Goal: Task Accomplishment & Management: Complete application form

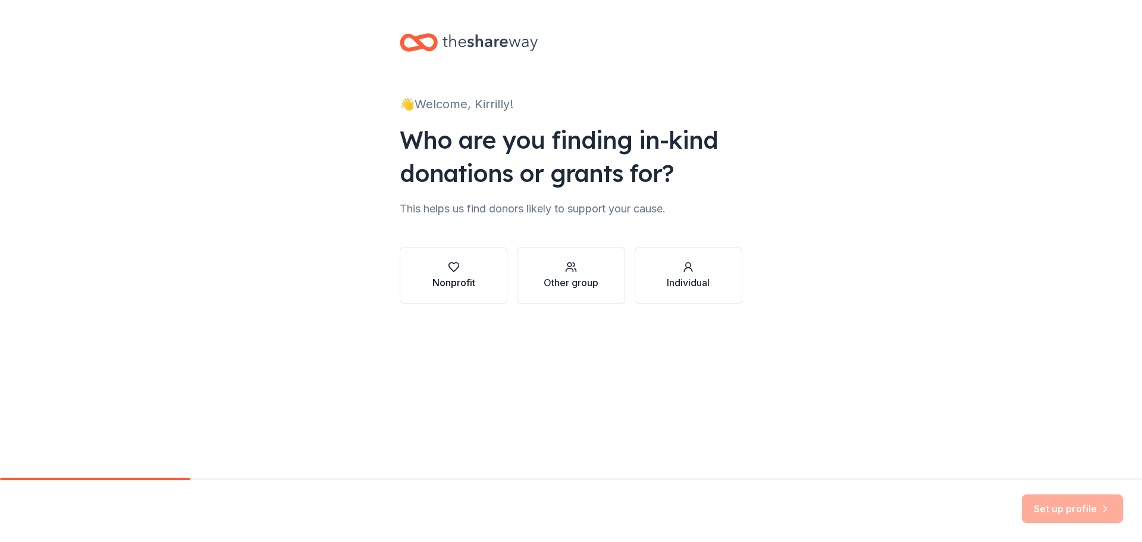
click at [473, 274] on div "Nonprofit" at bounding box center [453, 275] width 43 height 29
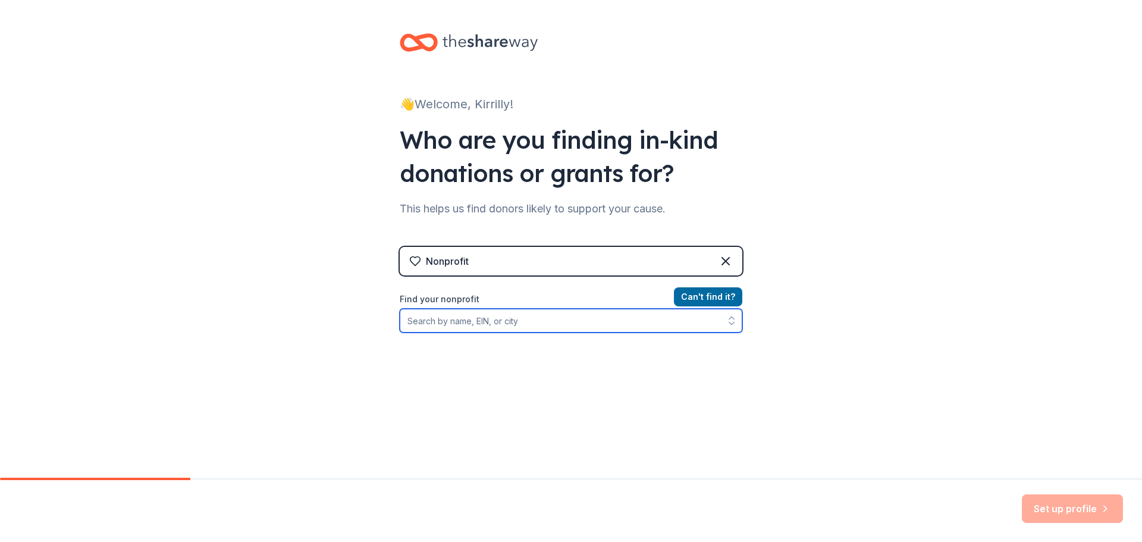
click at [505, 325] on input "Find your nonprofit" at bounding box center [571, 321] width 343 height 24
type input "330866869"
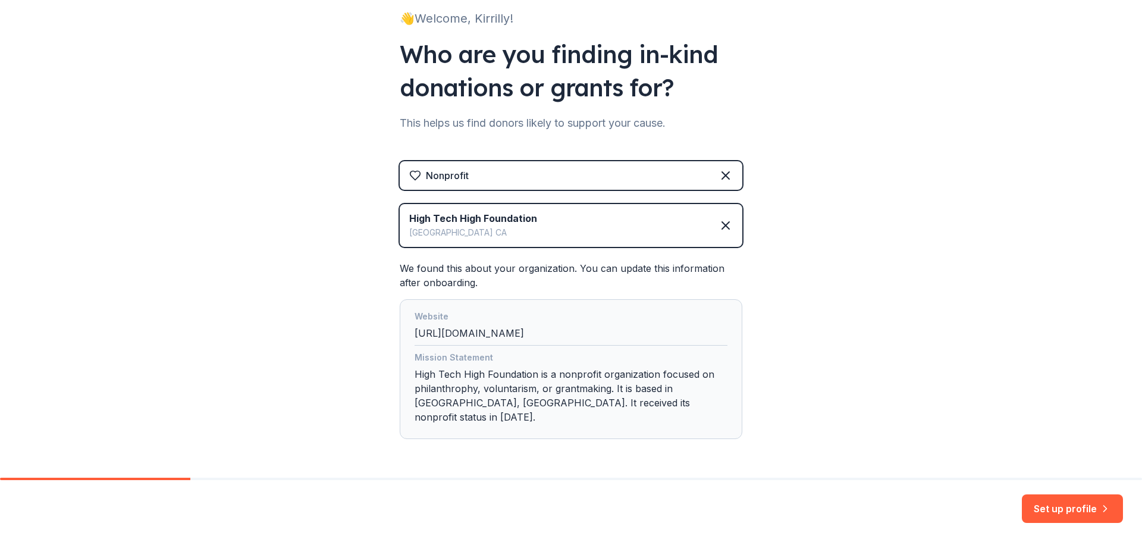
scroll to position [114, 0]
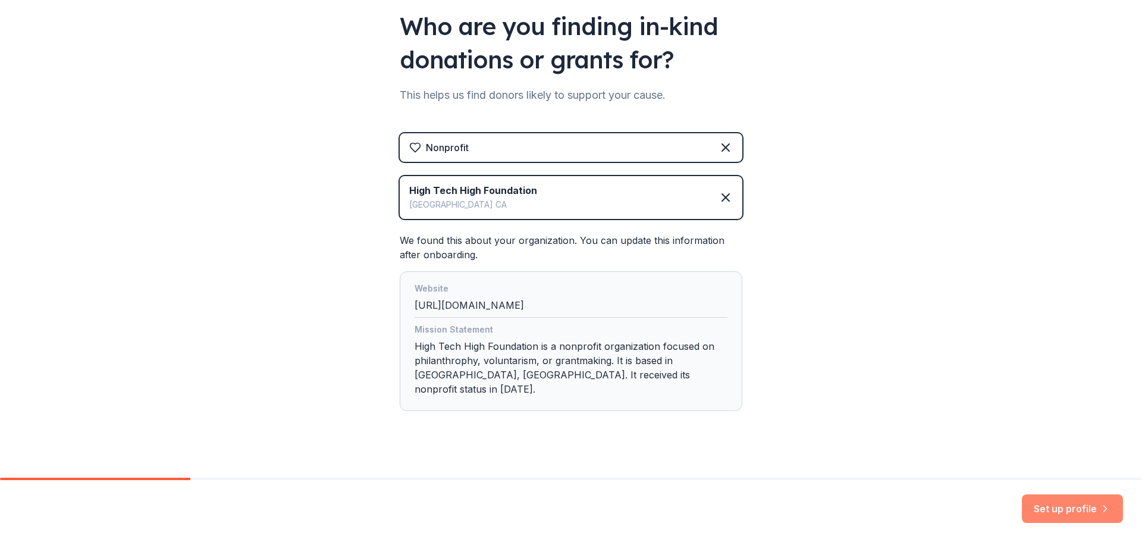
click at [1065, 513] on button "Set up profile" at bounding box center [1072, 508] width 101 height 29
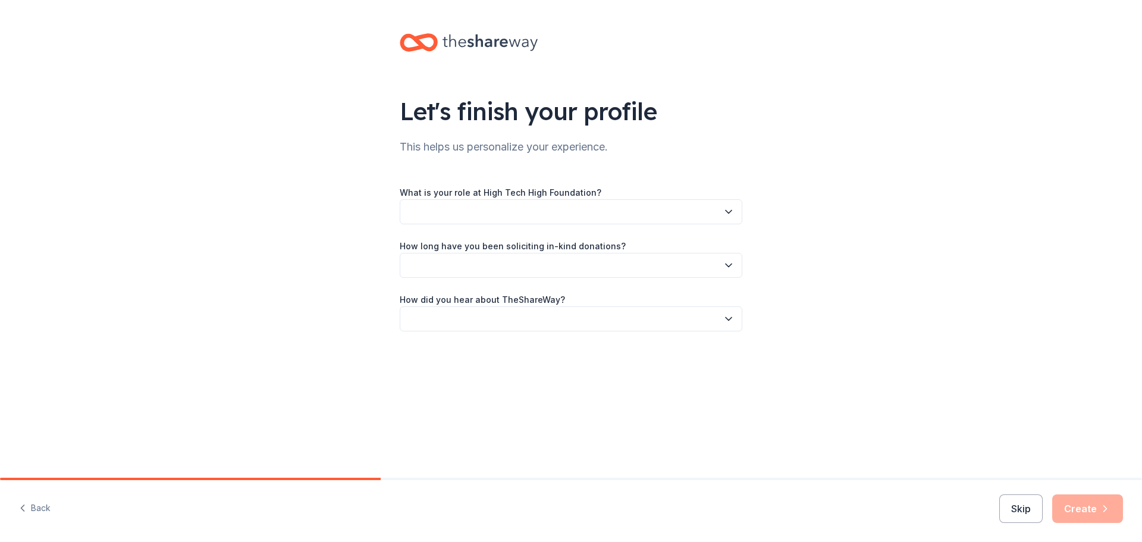
click at [517, 214] on button "button" at bounding box center [571, 211] width 343 height 25
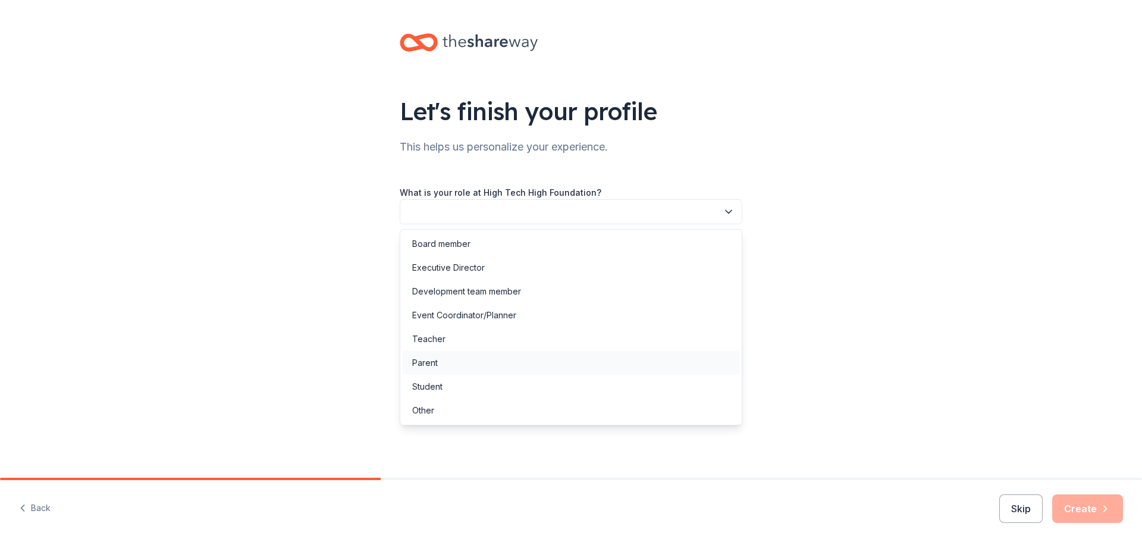
click at [450, 360] on div "Parent" at bounding box center [571, 363] width 337 height 24
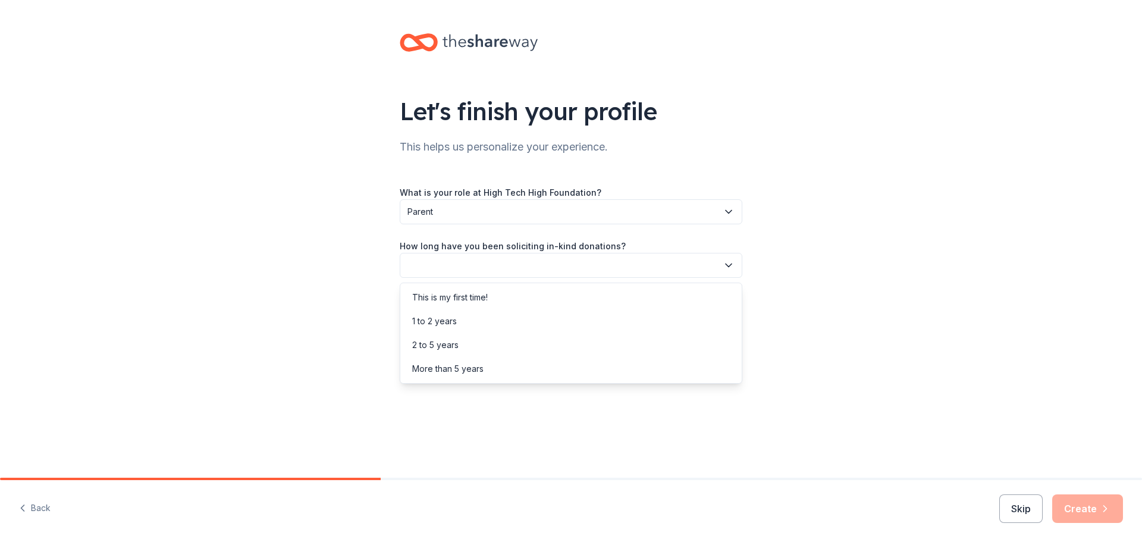
click at [469, 262] on button "button" at bounding box center [571, 265] width 343 height 25
click at [479, 300] on div "This is my first time!" at bounding box center [450, 297] width 76 height 14
click at [482, 315] on button "button" at bounding box center [571, 318] width 343 height 25
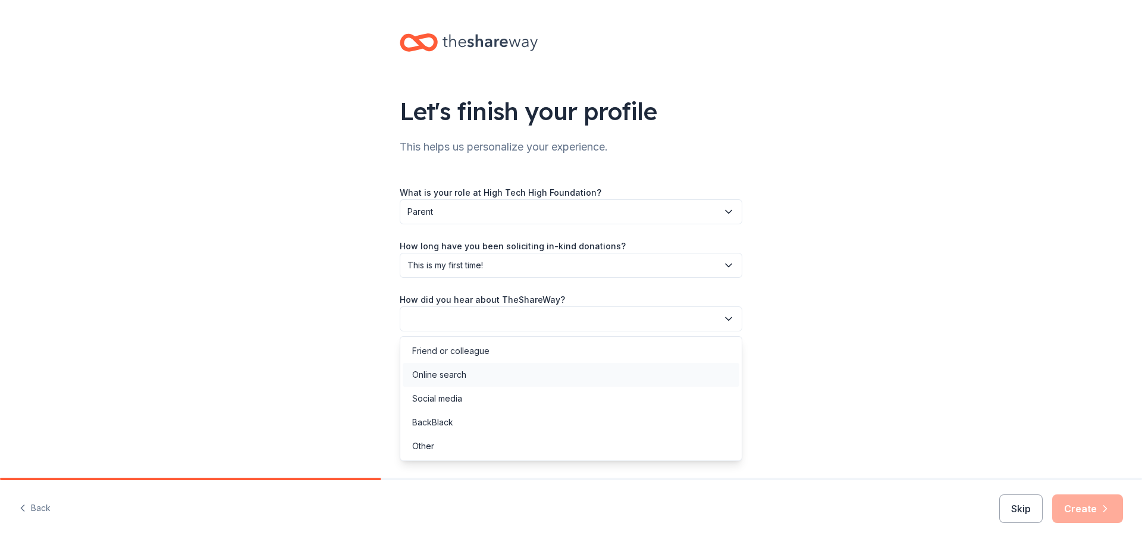
click at [477, 371] on div "Online search" at bounding box center [571, 375] width 337 height 24
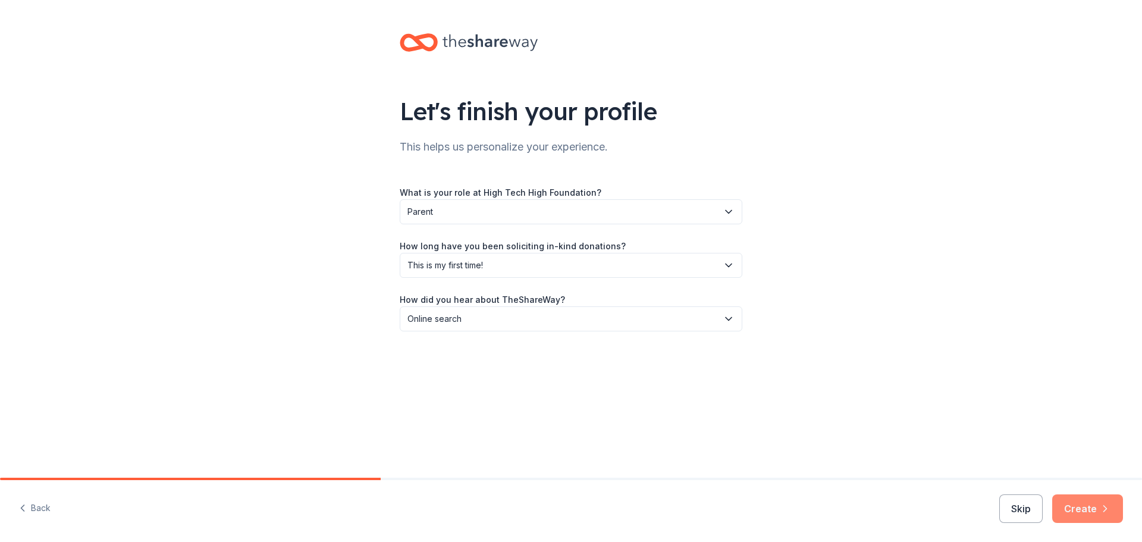
click at [1092, 510] on button "Create" at bounding box center [1087, 508] width 71 height 29
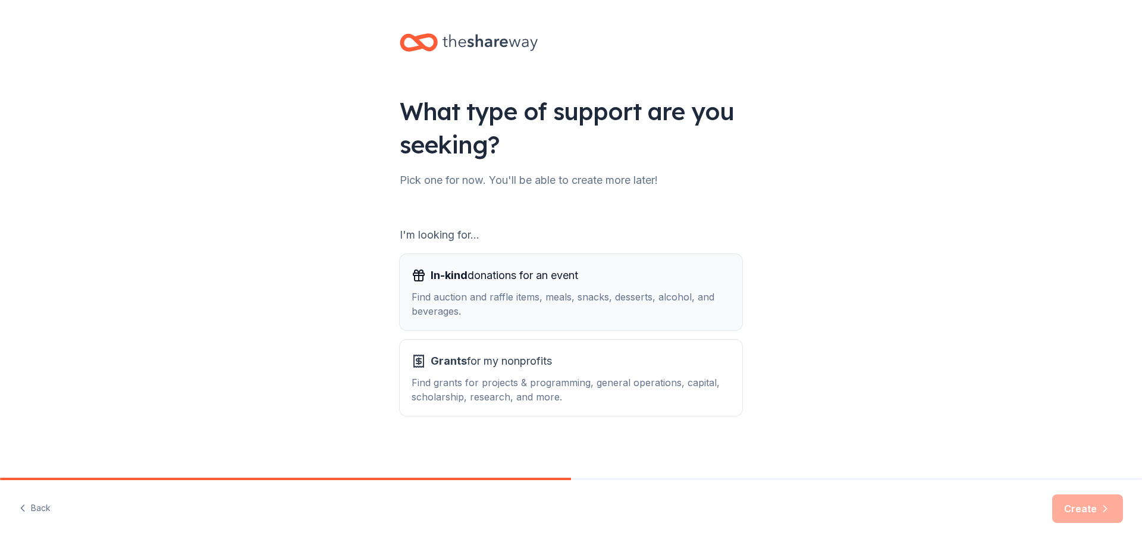
click at [519, 297] on div "Find auction and raffle items, meals, snacks, desserts, alcohol, and beverages." at bounding box center [571, 304] width 319 height 29
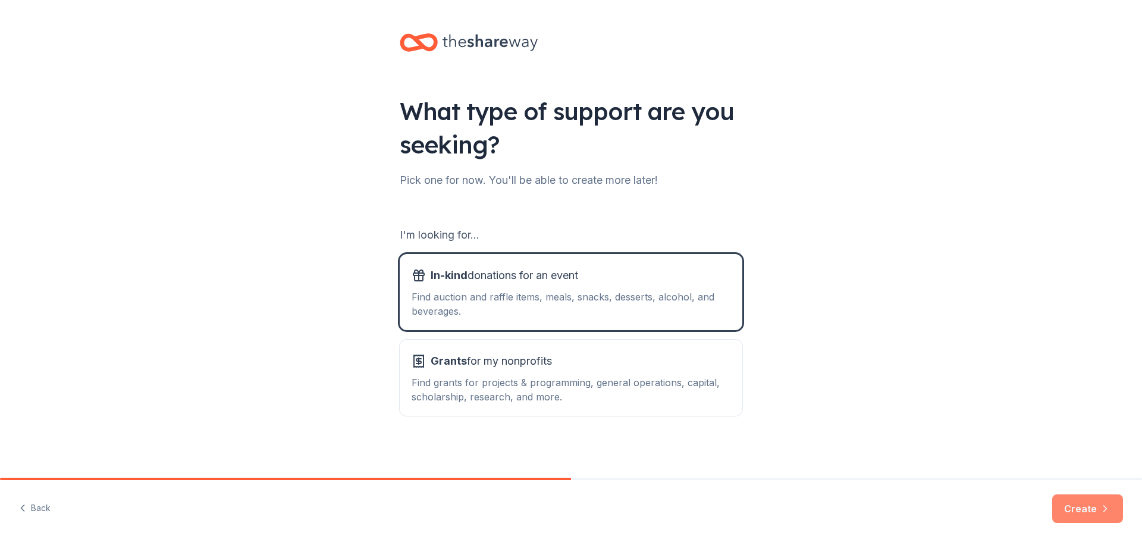
click at [1092, 505] on button "Create" at bounding box center [1087, 508] width 71 height 29
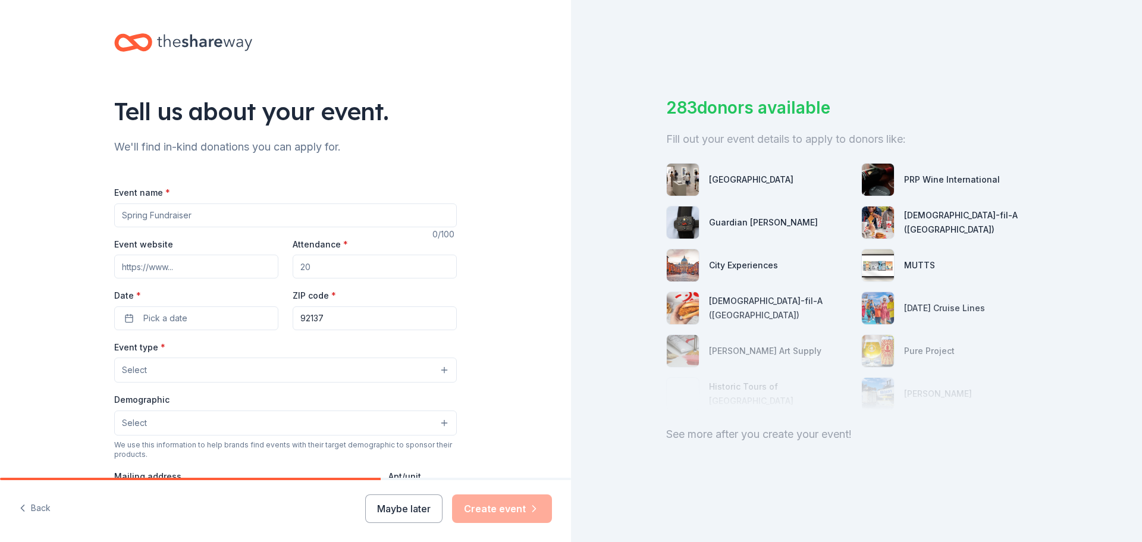
click at [234, 222] on input "Event name *" at bounding box center [285, 215] width 343 height 24
type input "March Madness"
click at [228, 269] on input "Event website" at bounding box center [196, 267] width 164 height 24
type input "h"
click at [187, 321] on button "Pick a date" at bounding box center [196, 318] width 164 height 24
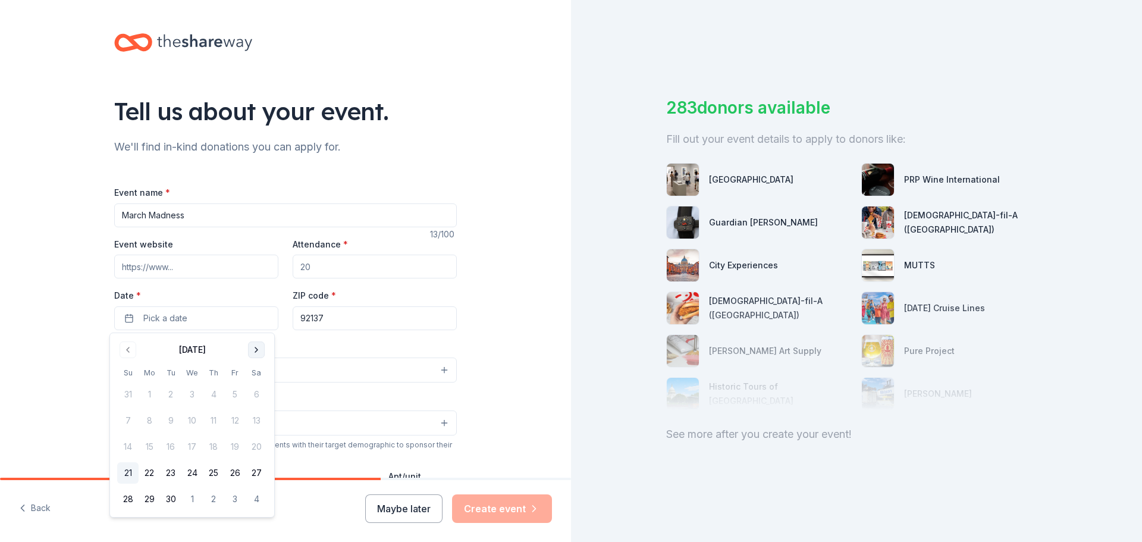
click at [252, 350] on button "Go to next month" at bounding box center [256, 349] width 17 height 17
click at [252, 350] on div "Event type * Select" at bounding box center [285, 361] width 343 height 43
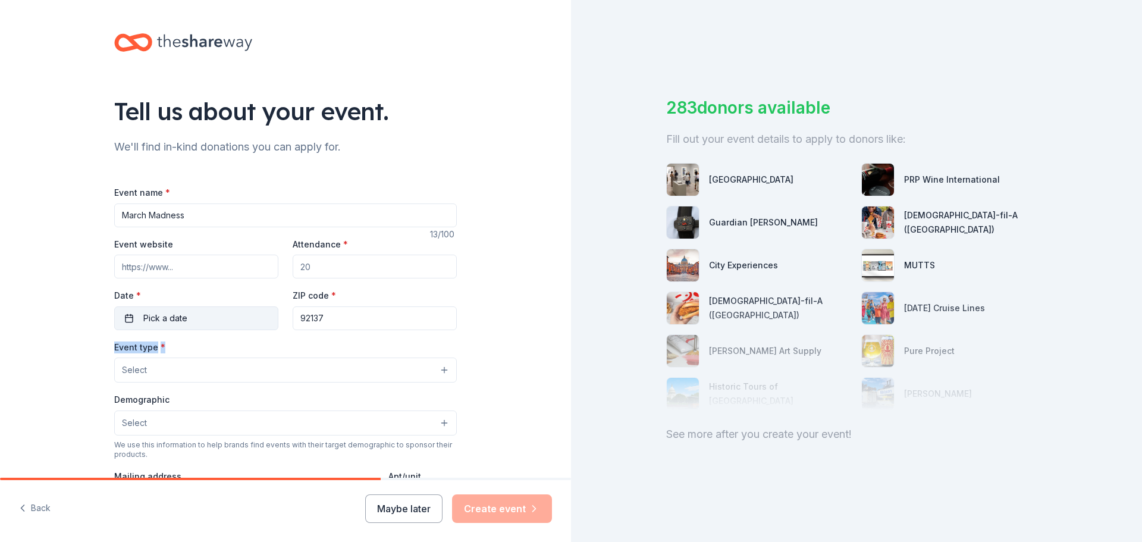
click at [181, 323] on span "Pick a date" at bounding box center [165, 318] width 44 height 14
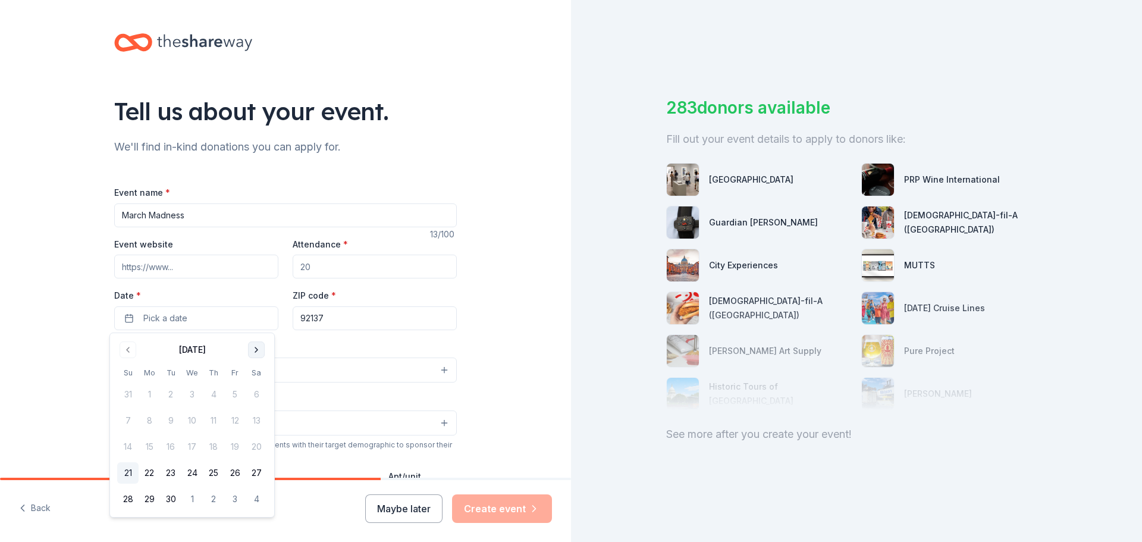
click at [253, 351] on button "Go to next month" at bounding box center [256, 349] width 17 height 17
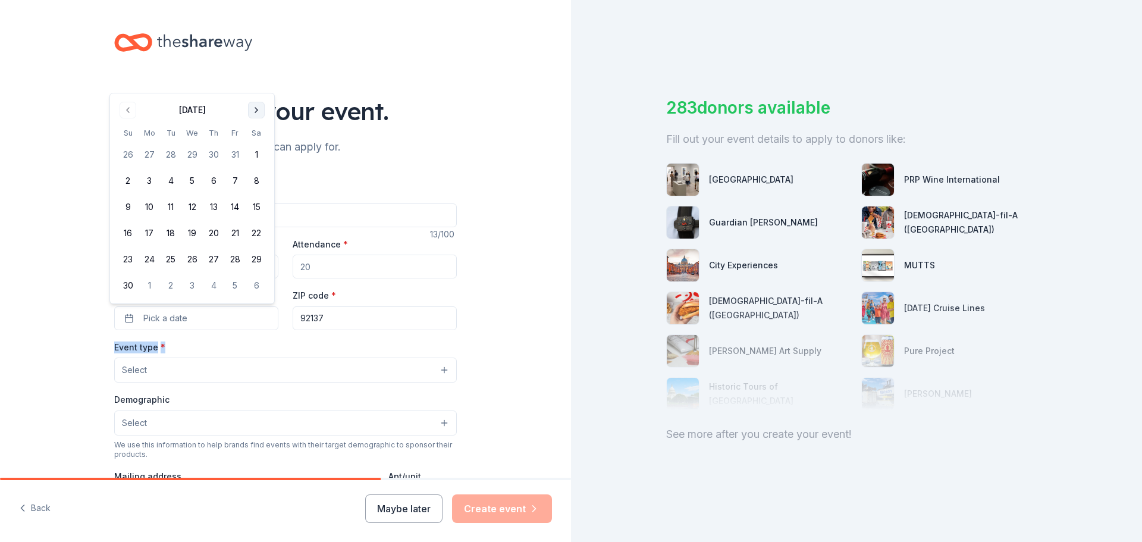
click at [253, 351] on div "Event type * Select" at bounding box center [285, 361] width 343 height 43
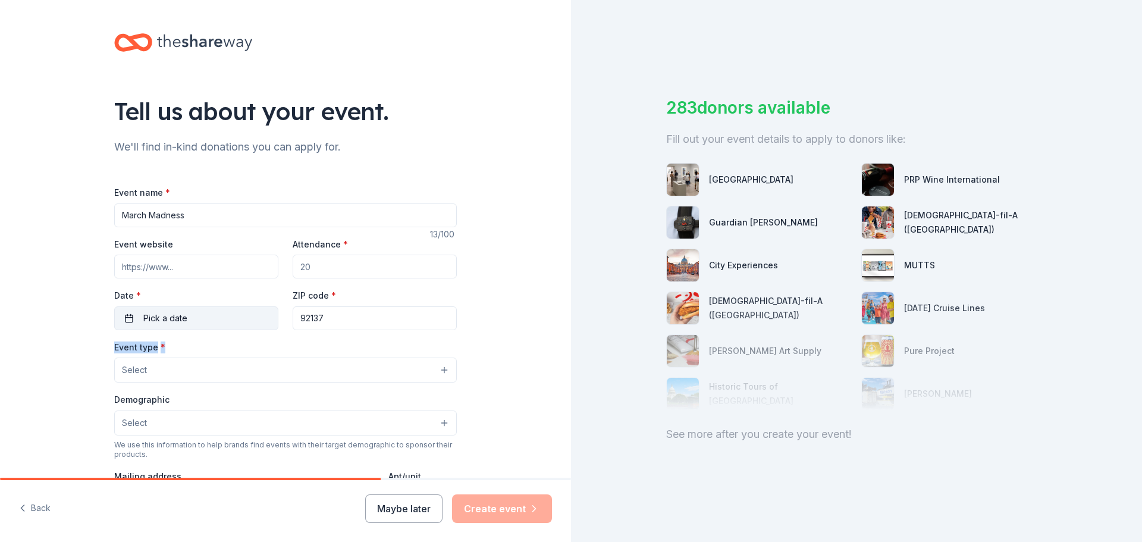
click at [244, 313] on button "Pick a date" at bounding box center [196, 318] width 164 height 24
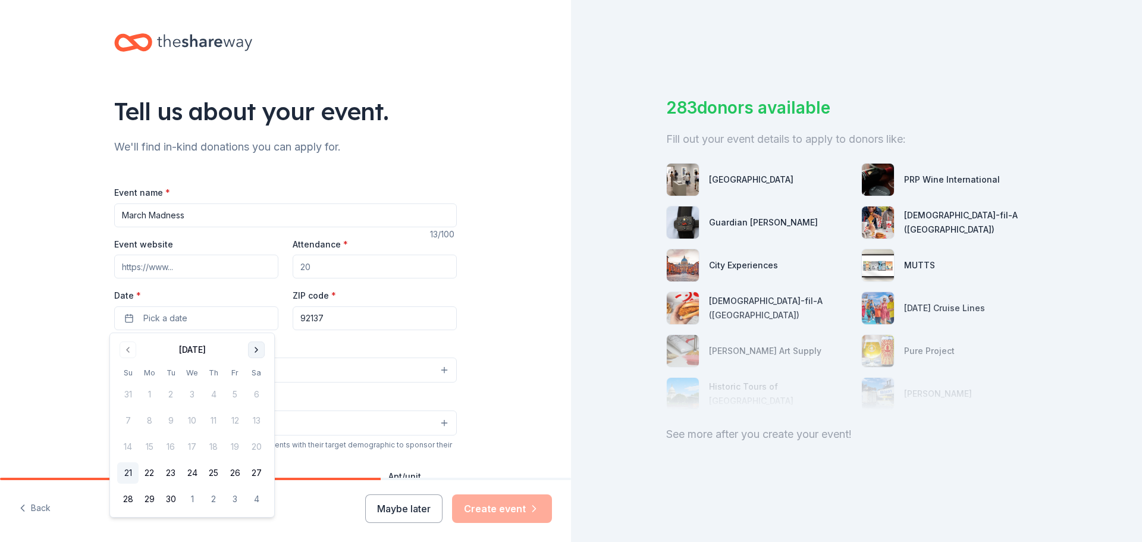
click at [258, 346] on button "Go to next month" at bounding box center [256, 349] width 17 height 17
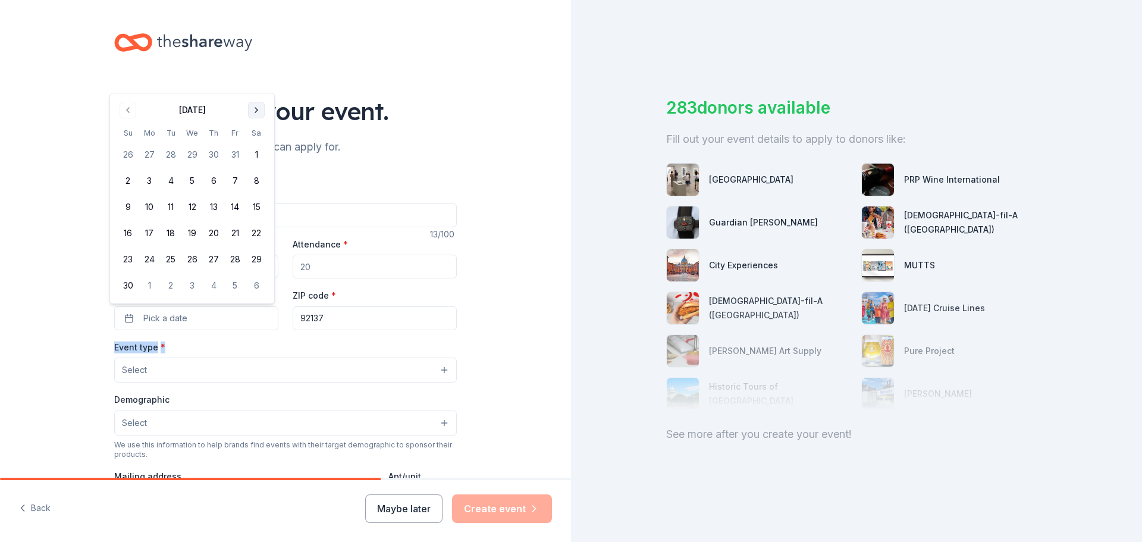
click at [259, 112] on button "Go to next month" at bounding box center [256, 110] width 17 height 17
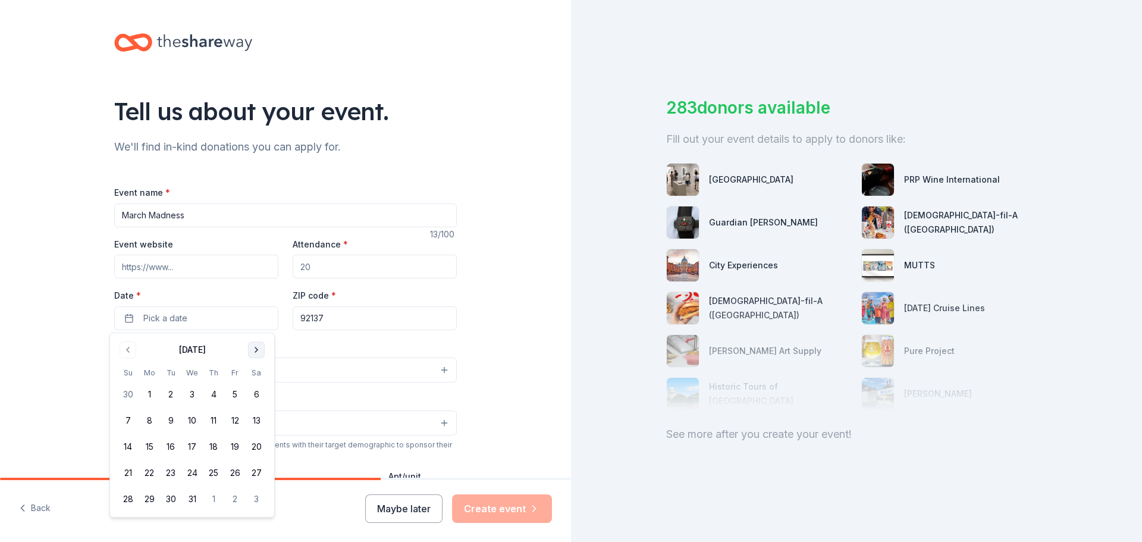
click at [256, 352] on button "Go to next month" at bounding box center [256, 349] width 17 height 17
click at [239, 419] on button "13" at bounding box center [234, 420] width 21 height 21
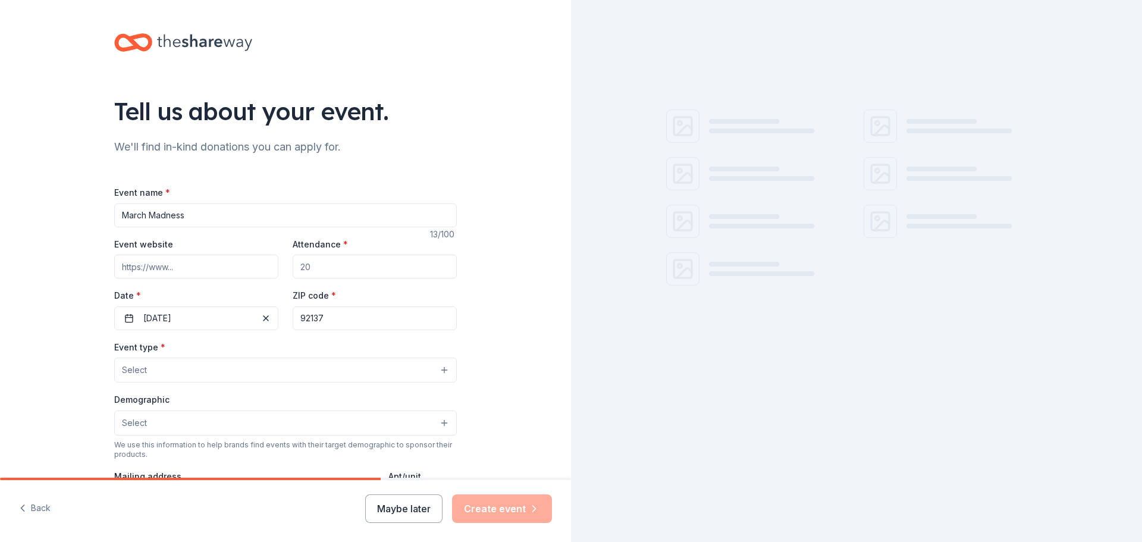
drag, startPoint x: 333, startPoint y: 322, endPoint x: 309, endPoint y: 323, distance: 23.2
click at [309, 323] on input "92137" at bounding box center [375, 318] width 164 height 24
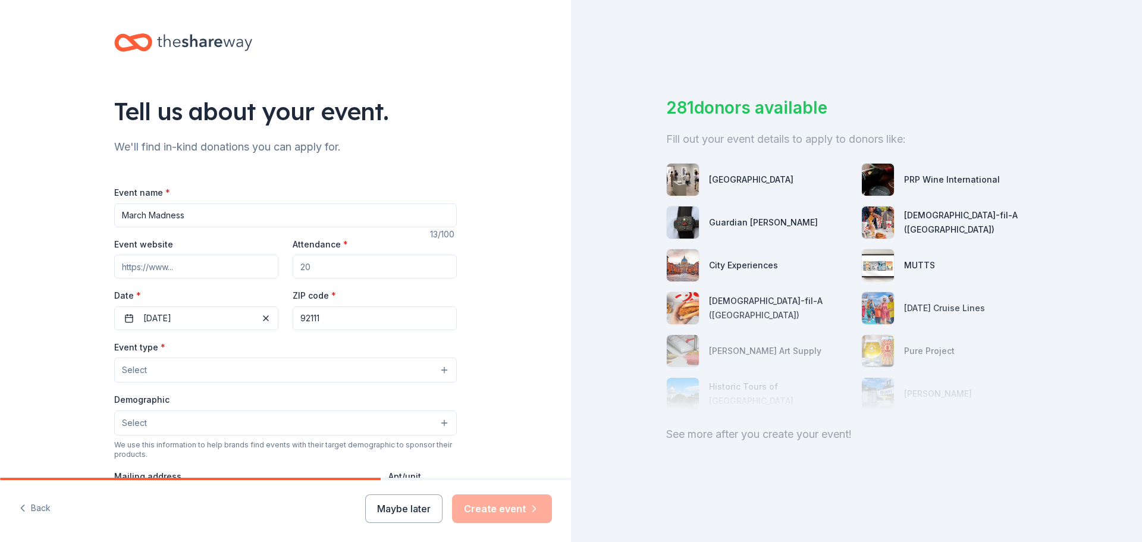
type input "92111"
click at [247, 365] on button "Select" at bounding box center [285, 369] width 343 height 25
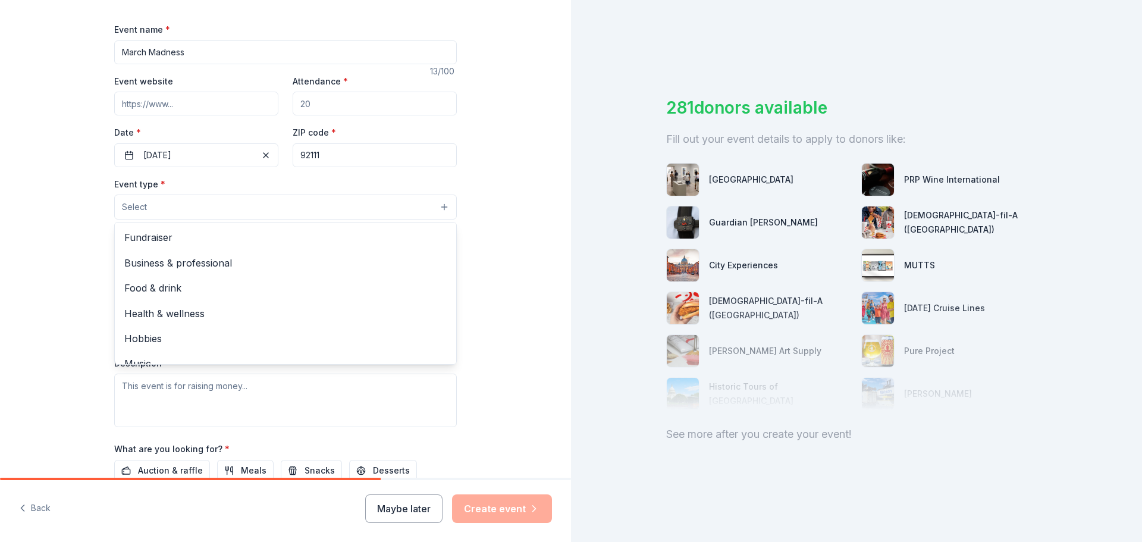
scroll to position [178, 0]
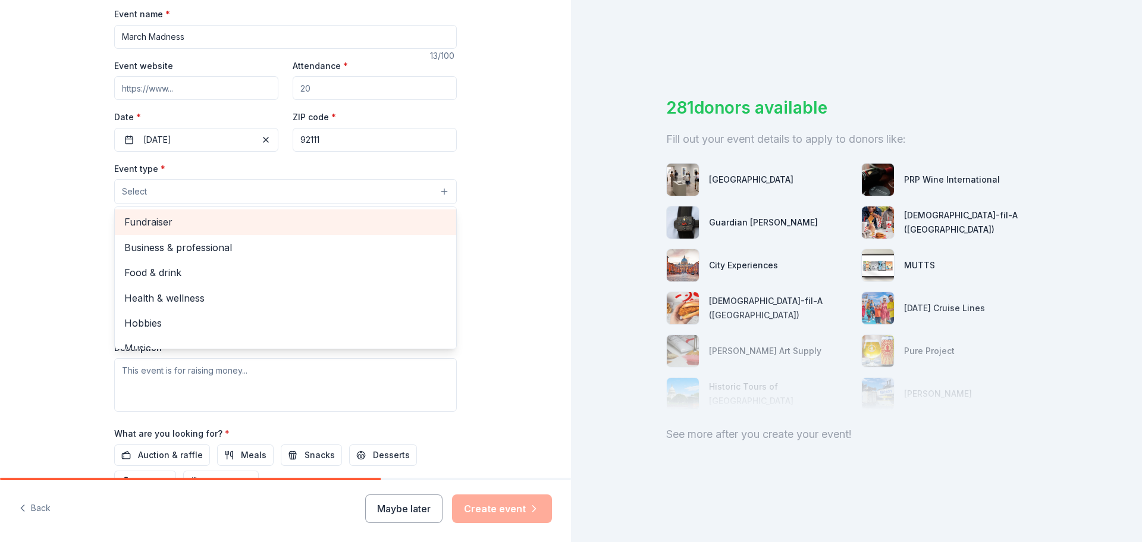
click at [224, 230] on span "Fundraiser" at bounding box center [285, 221] width 322 height 15
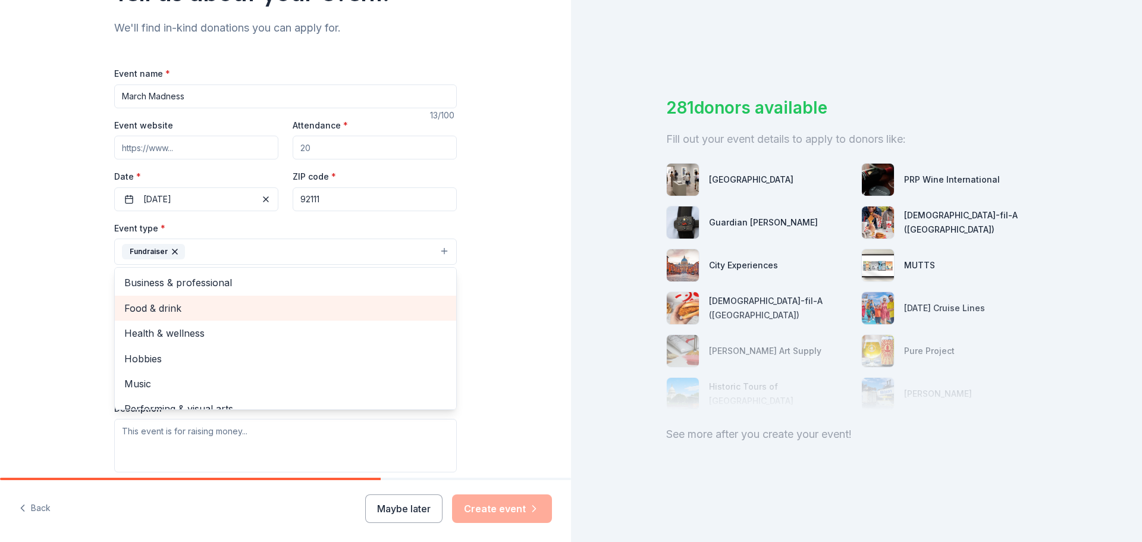
scroll to position [14, 0]
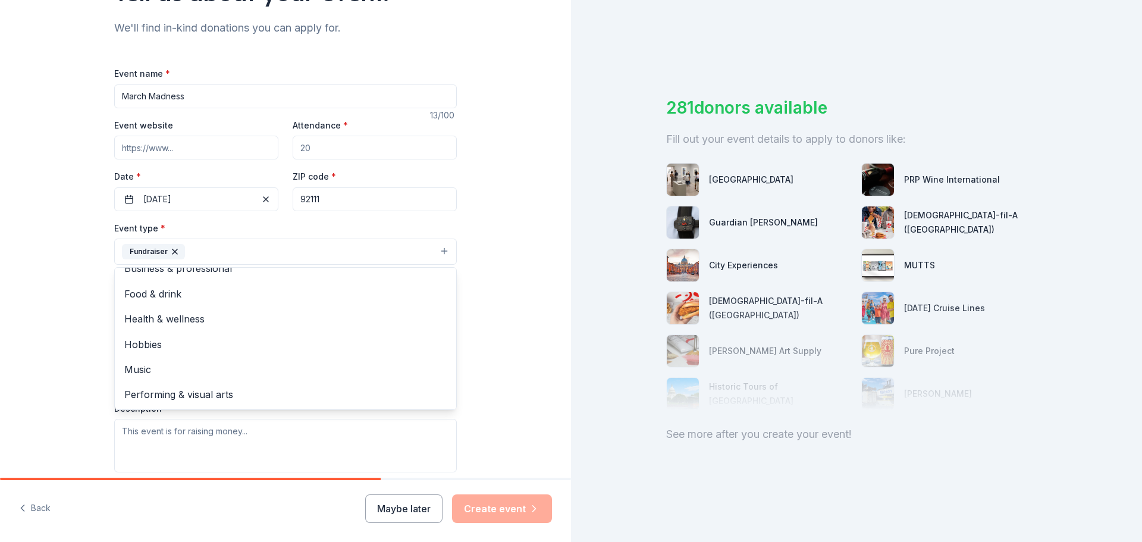
click at [488, 245] on div "Tell us about your event. We'll find in-kind donations you can apply for. Event…" at bounding box center [285, 277] width 571 height 793
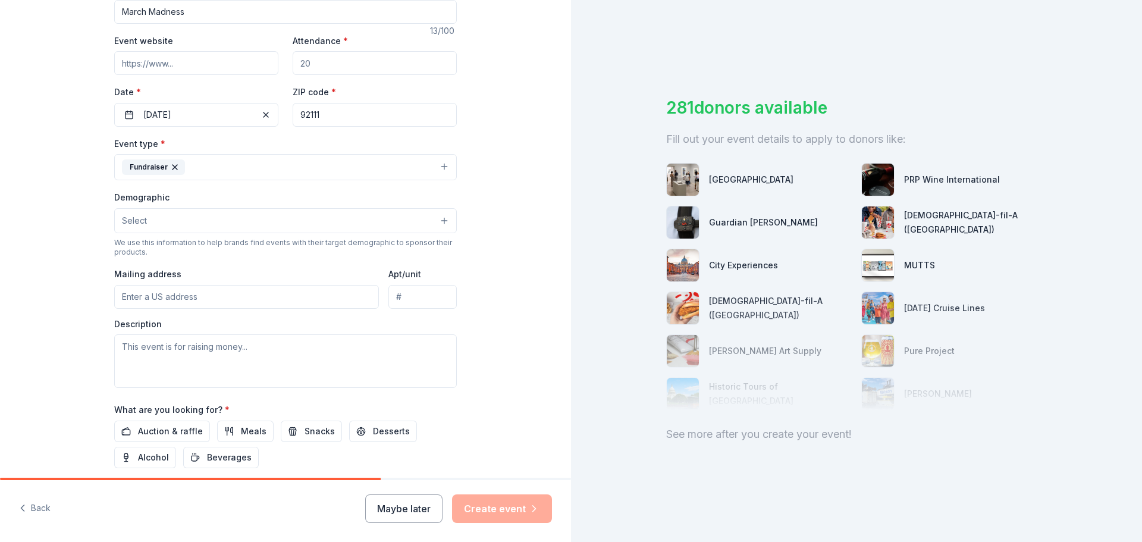
scroll to position [238, 0]
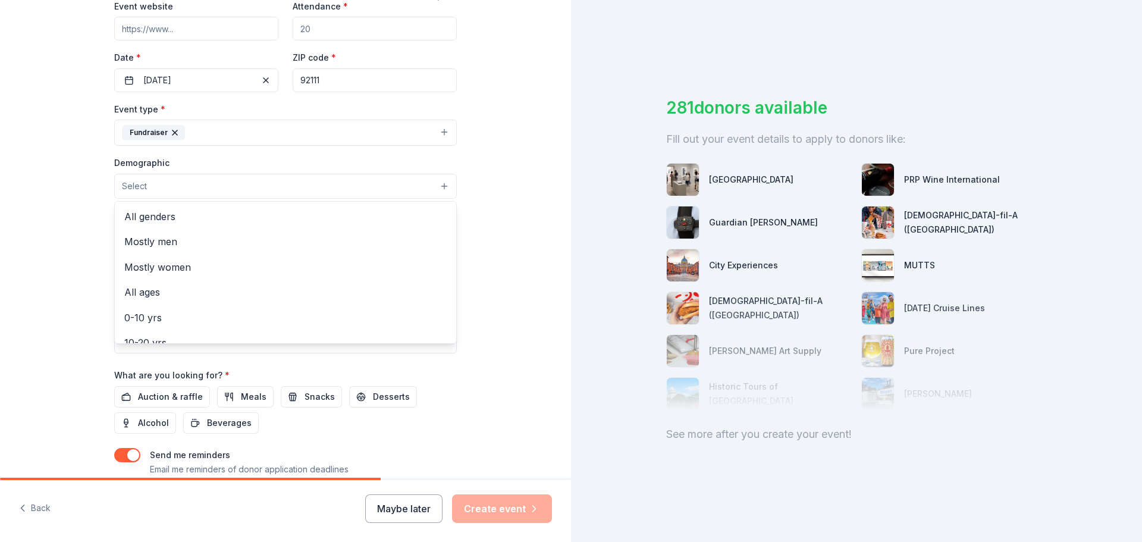
click at [327, 192] on button "Select" at bounding box center [285, 186] width 343 height 25
click at [234, 213] on span "All genders" at bounding box center [285, 216] width 322 height 15
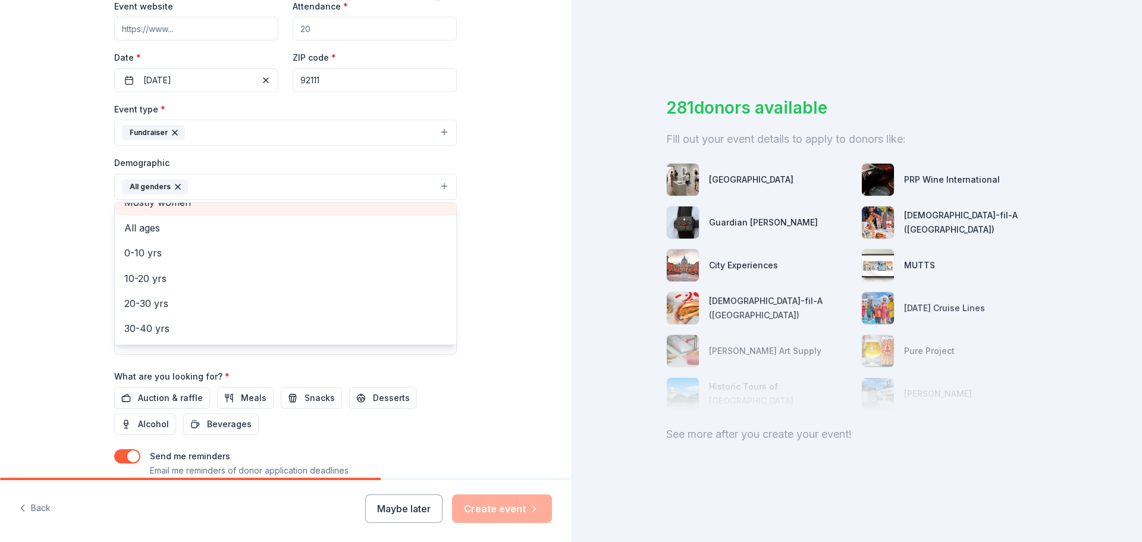
scroll to position [59, 0]
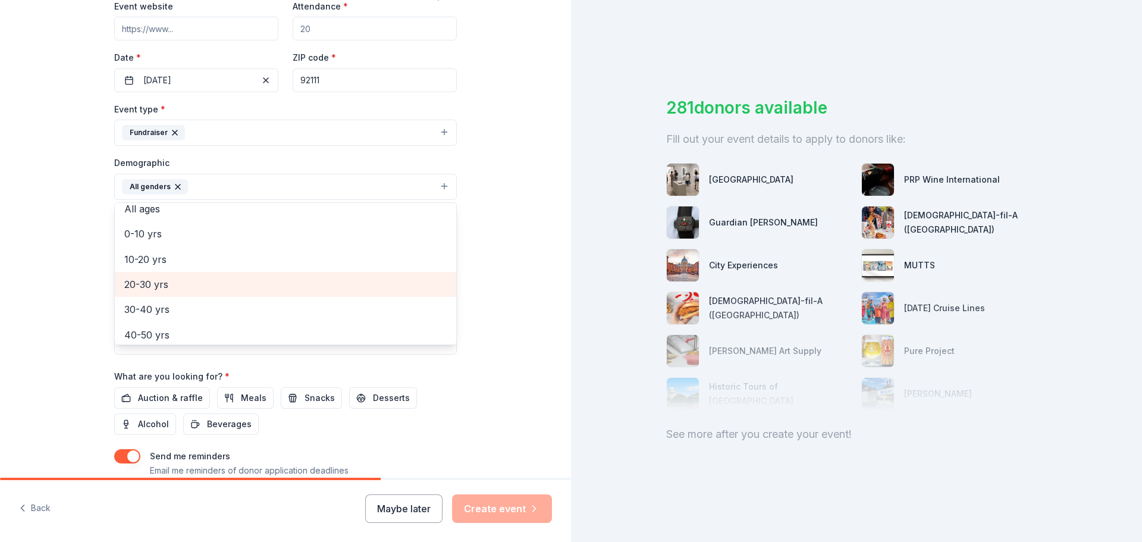
click at [233, 281] on span "20-30 yrs" at bounding box center [285, 284] width 322 height 15
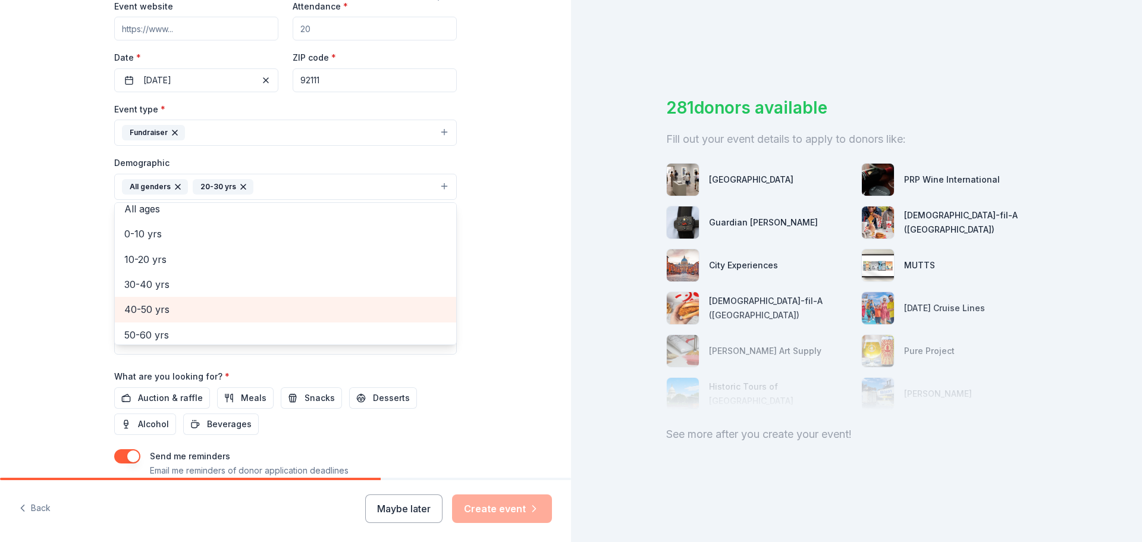
click at [218, 300] on div "40-50 yrs" at bounding box center [285, 309] width 341 height 25
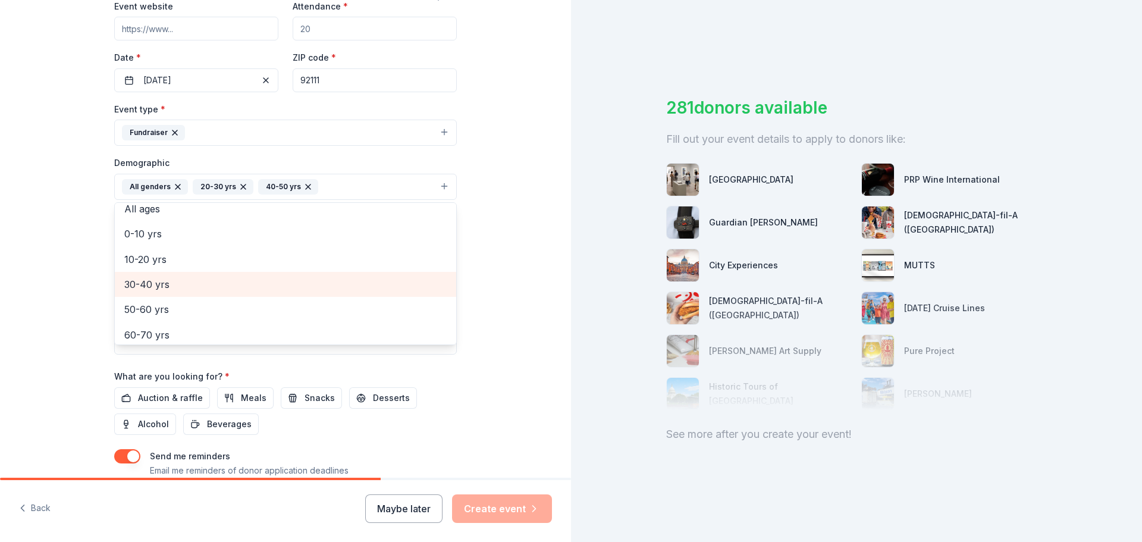
click at [215, 286] on span "30-40 yrs" at bounding box center [285, 284] width 322 height 15
click at [498, 259] on div "Tell us about your event. We'll find in-kind donations you can apply for. Event…" at bounding box center [285, 159] width 571 height 794
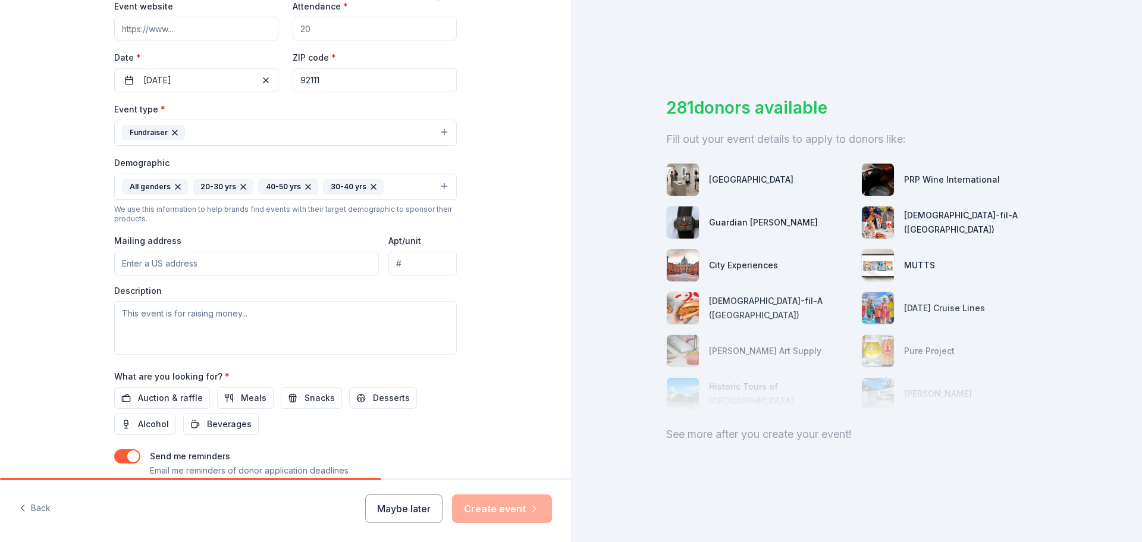
click at [284, 267] on input "Mailing address" at bounding box center [246, 264] width 265 height 24
type input "[STREET_ADDRESS]"
click at [255, 322] on textarea at bounding box center [285, 328] width 343 height 54
click at [186, 322] on textarea at bounding box center [285, 328] width 343 height 54
paste textarea "🎉 Support Our 8th Graders + Empower Middle School Programs! 🎭🔬 We're raising fu…"
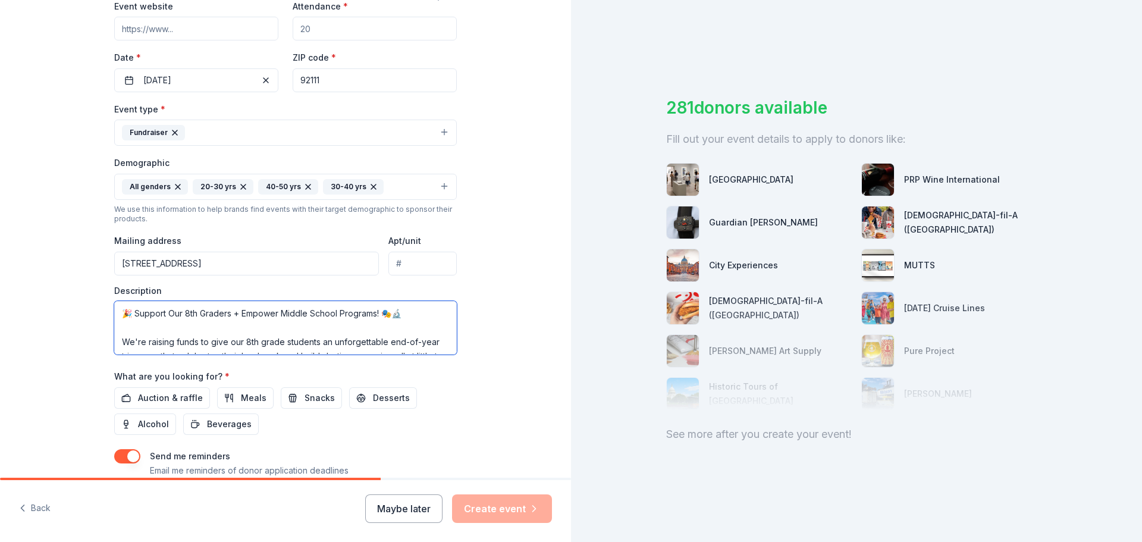
scroll to position [265, 0]
drag, startPoint x: 301, startPoint y: 322, endPoint x: 103, endPoint y: 324, distance: 197.5
click at [103, 324] on div "Tell us about your event. We'll find in-kind donations you can apply for. Event…" at bounding box center [285, 159] width 381 height 794
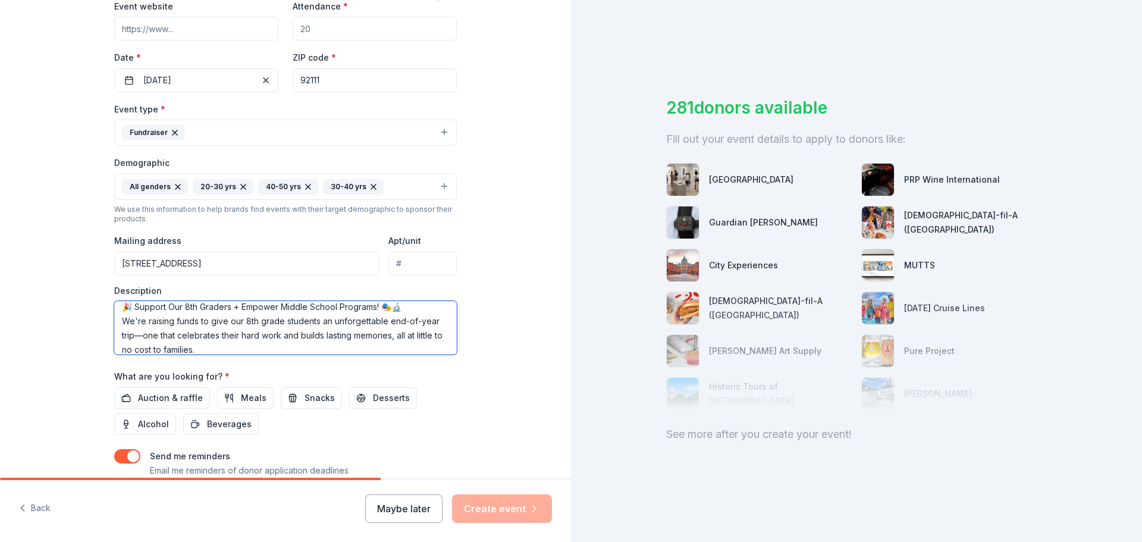
scroll to position [297, 0]
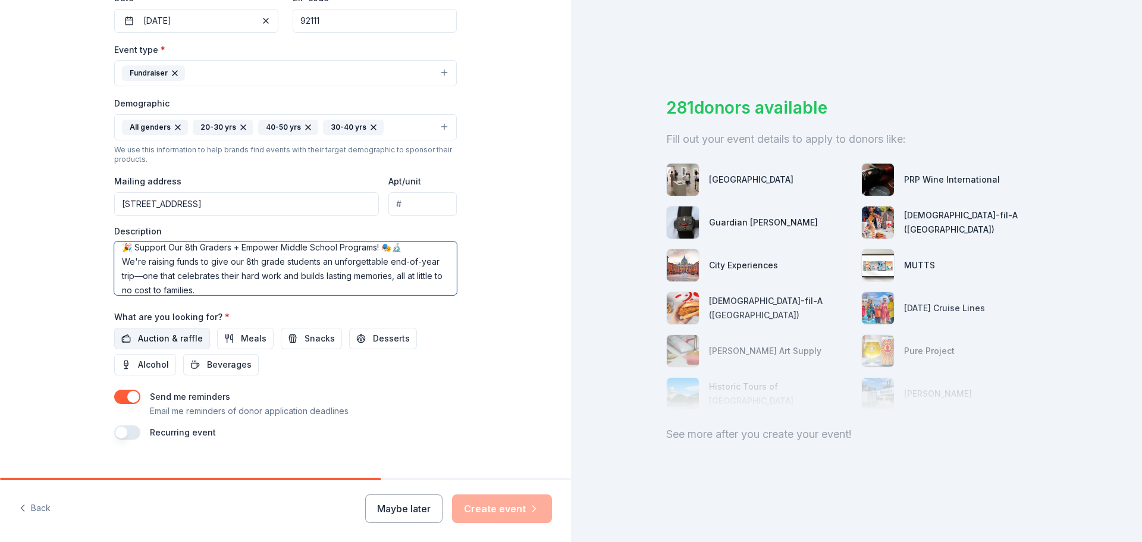
type textarea "🎉 Support Our 8th Graders + Empower Middle School Programs! 🎭🔬 We're raising fu…"
click at [175, 335] on span "Auction & raffle" at bounding box center [170, 338] width 65 height 14
click at [411, 512] on button "Maybe later" at bounding box center [403, 508] width 77 height 29
click at [413, 511] on button "Maybe later" at bounding box center [403, 508] width 77 height 29
click at [494, 511] on div "Maybe later Create event" at bounding box center [458, 508] width 187 height 29
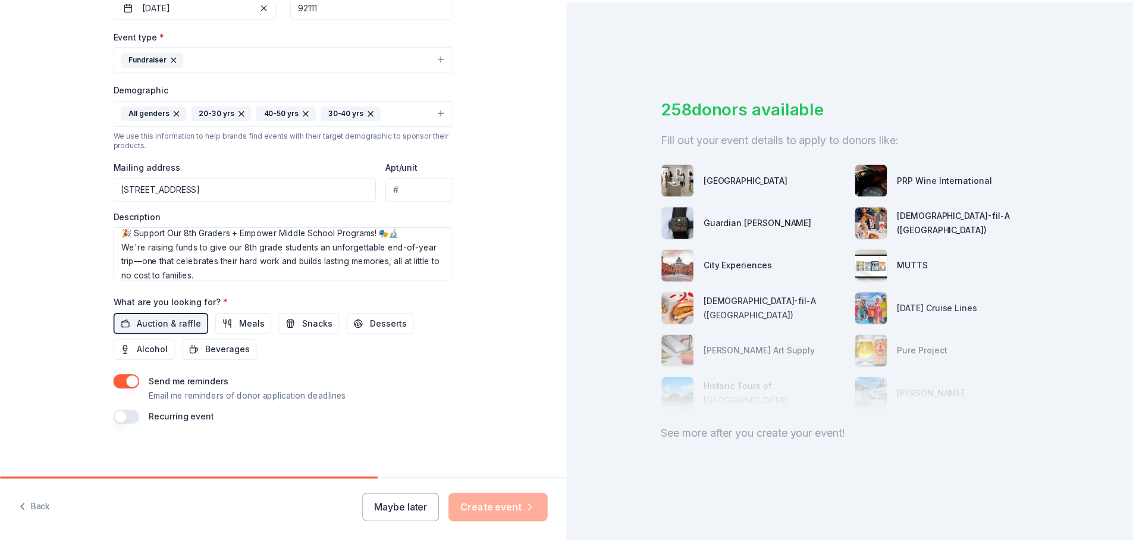
scroll to position [316, 0]
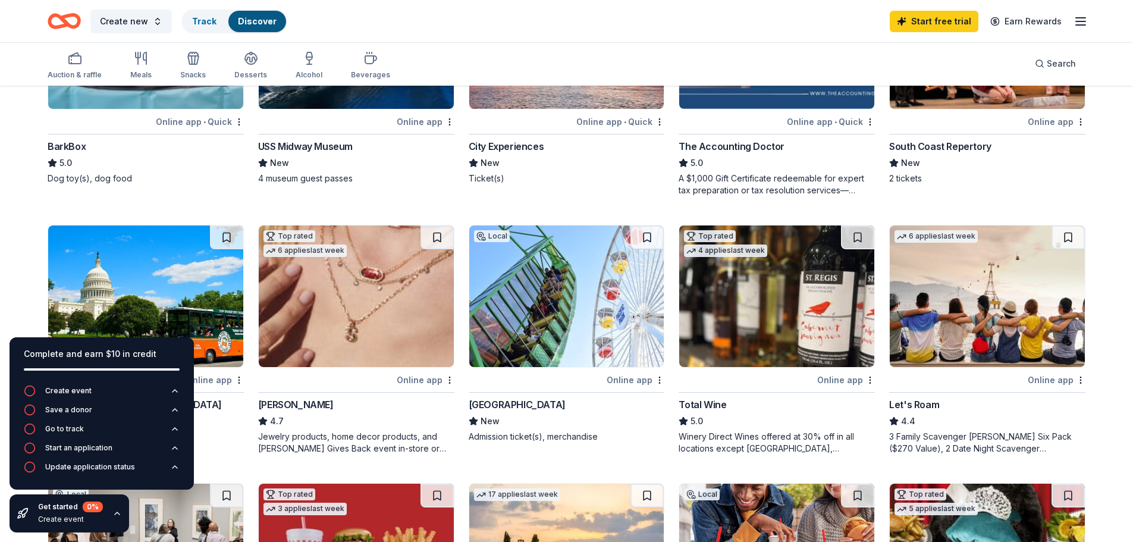
scroll to position [59, 0]
